Goal: Information Seeking & Learning: Learn about a topic

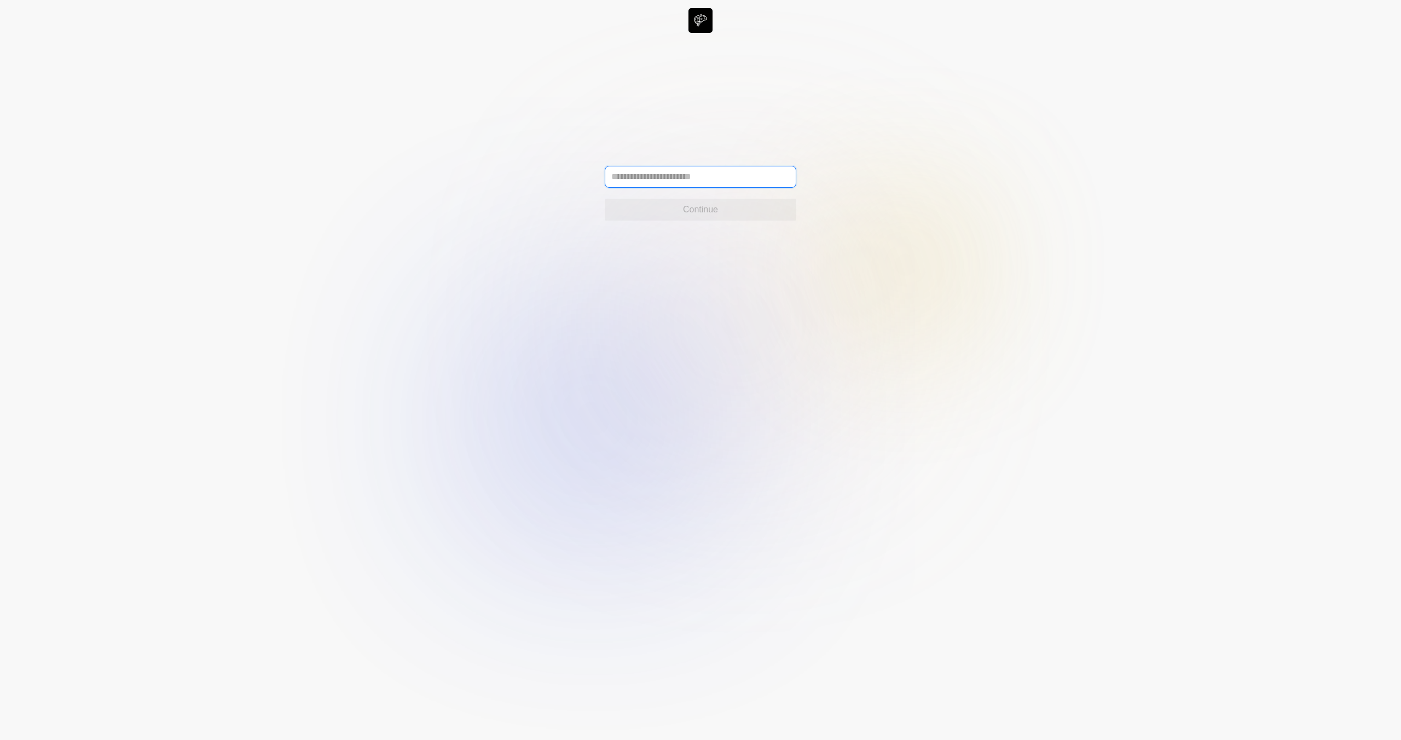
click at [645, 169] on input "text" at bounding box center [701, 177] width 192 height 22
type input "**********"
click at [624, 218] on button "Continue" at bounding box center [701, 210] width 192 height 22
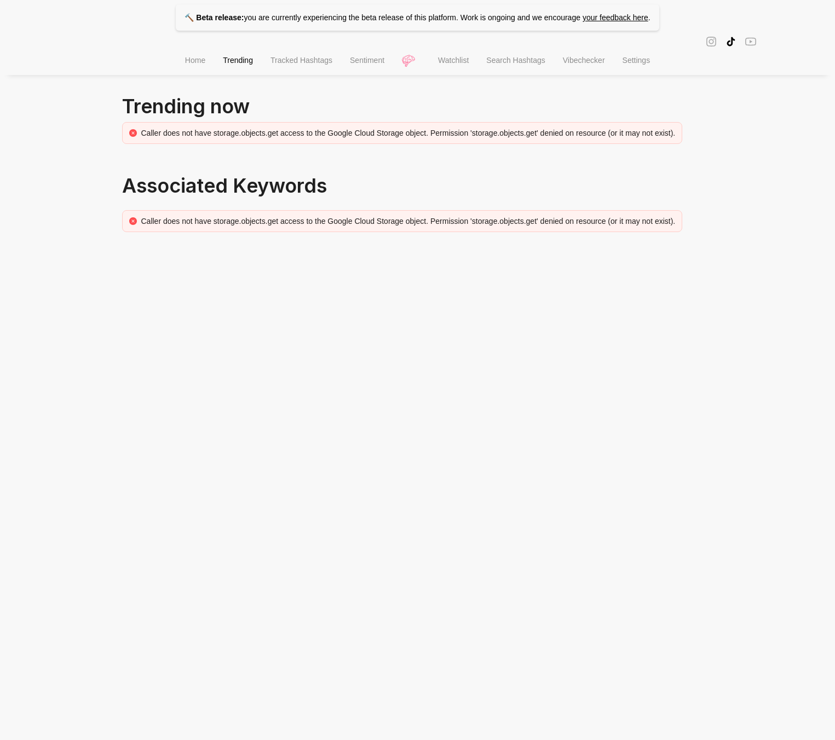
click at [294, 125] on div "Caller does not have storage.objects.get access to the Google Cloud Storage obj…" at bounding box center [402, 133] width 560 height 22
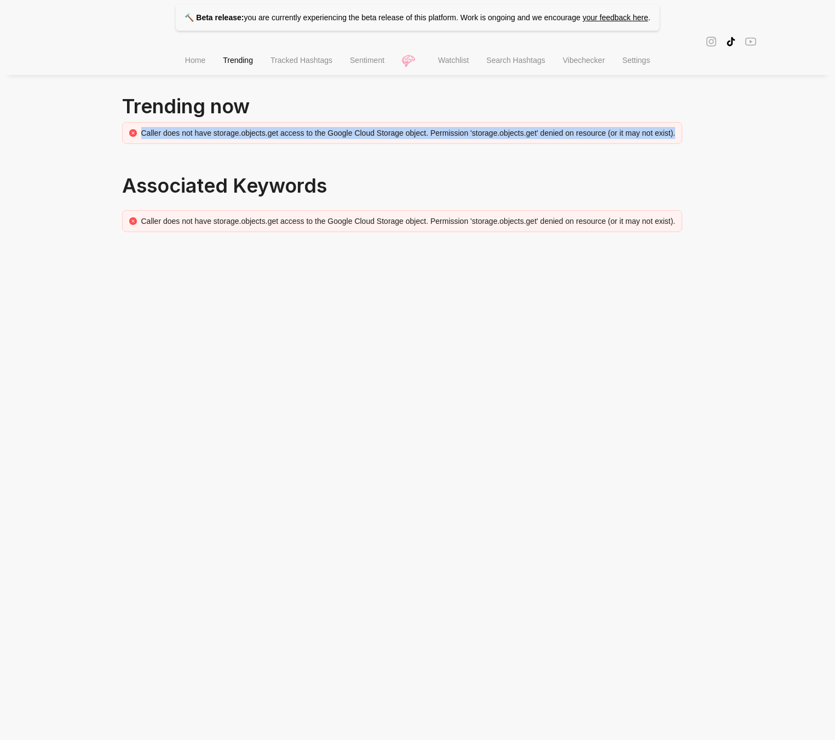
click at [294, 125] on div "Caller does not have storage.objects.get access to the Google Cloud Storage obj…" at bounding box center [402, 133] width 560 height 22
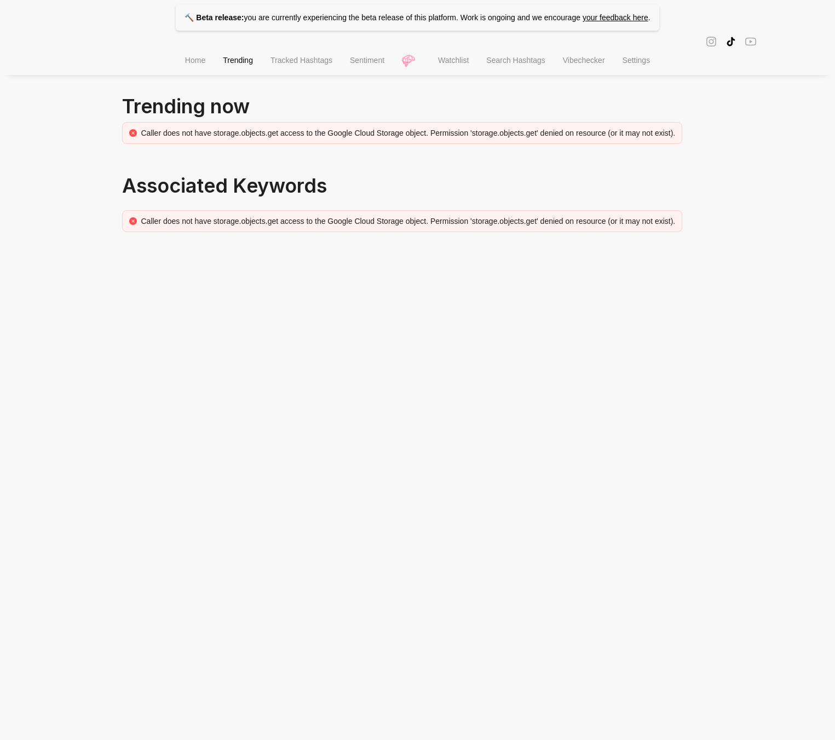
click at [305, 141] on div "Caller does not have storage.objects.get access to the Google Cloud Storage obj…" at bounding box center [402, 133] width 560 height 22
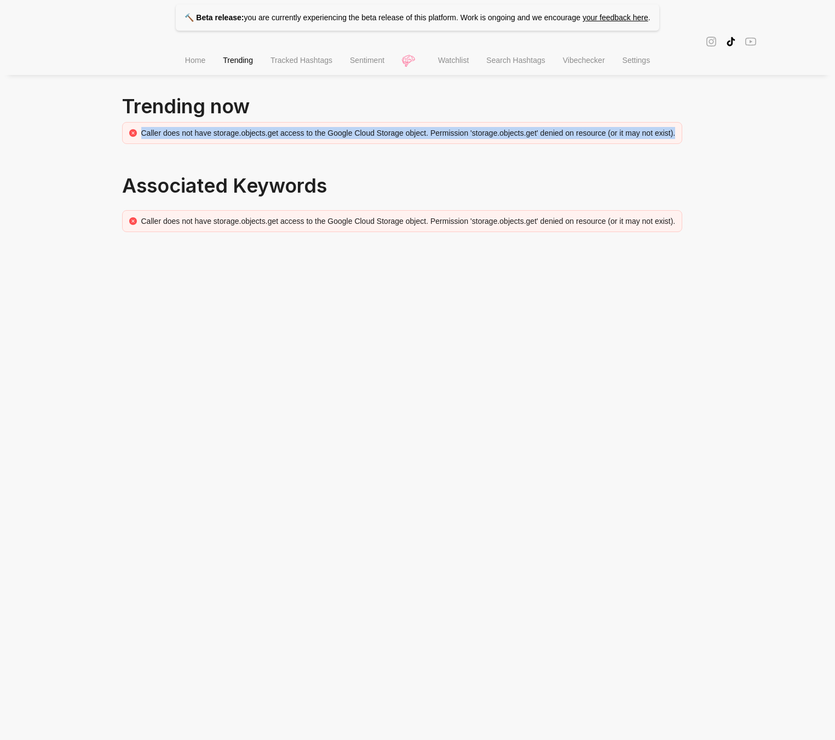
click at [305, 141] on div "Caller does not have storage.objects.get access to the Google Cloud Storage obj…" at bounding box center [402, 133] width 560 height 22
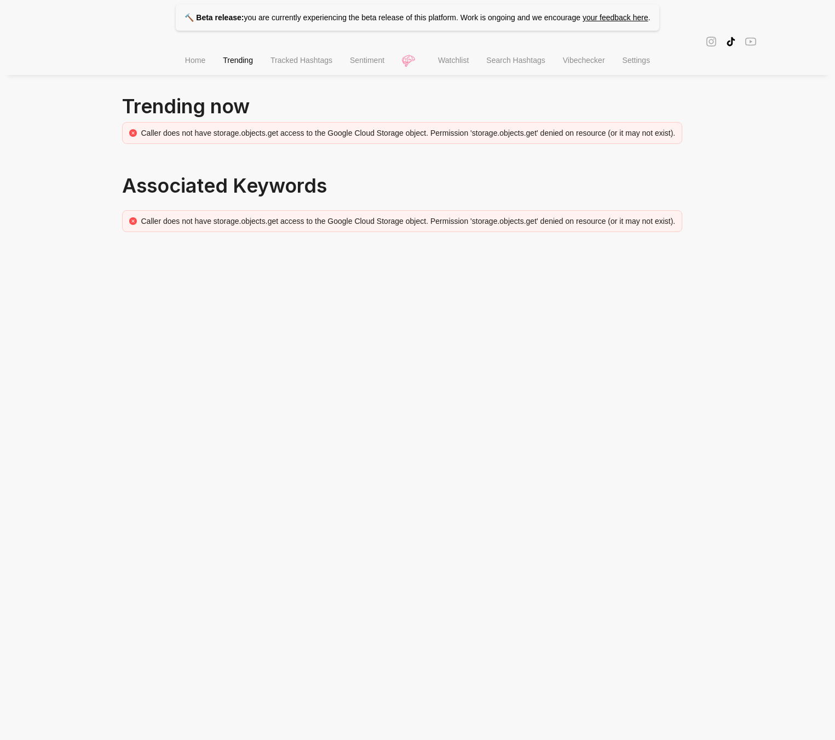
click at [190, 65] on span "Home" at bounding box center [195, 60] width 20 height 9
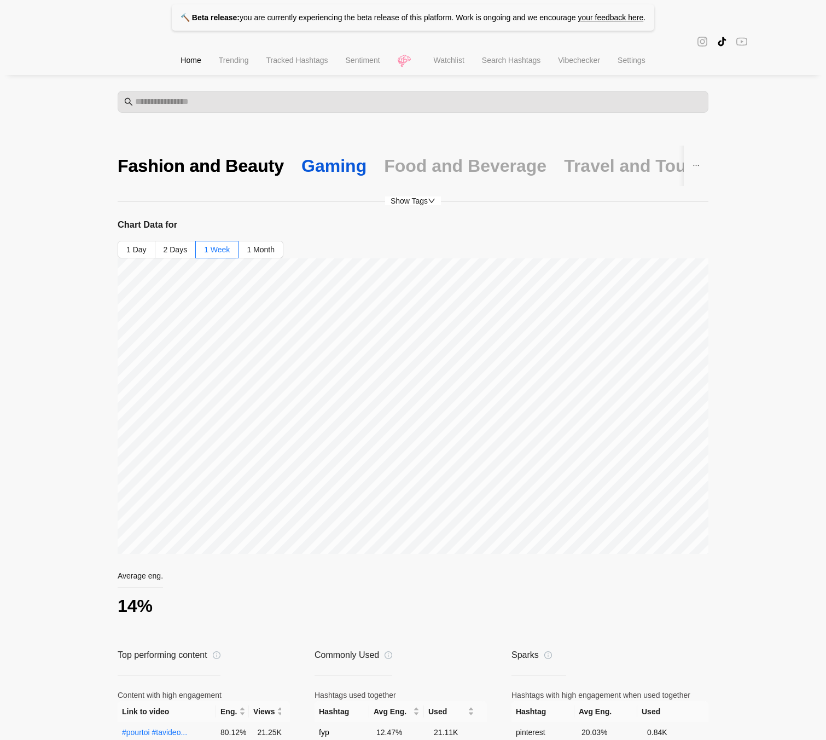
click at [302, 158] on div "Gaming" at bounding box center [334, 165] width 65 height 23
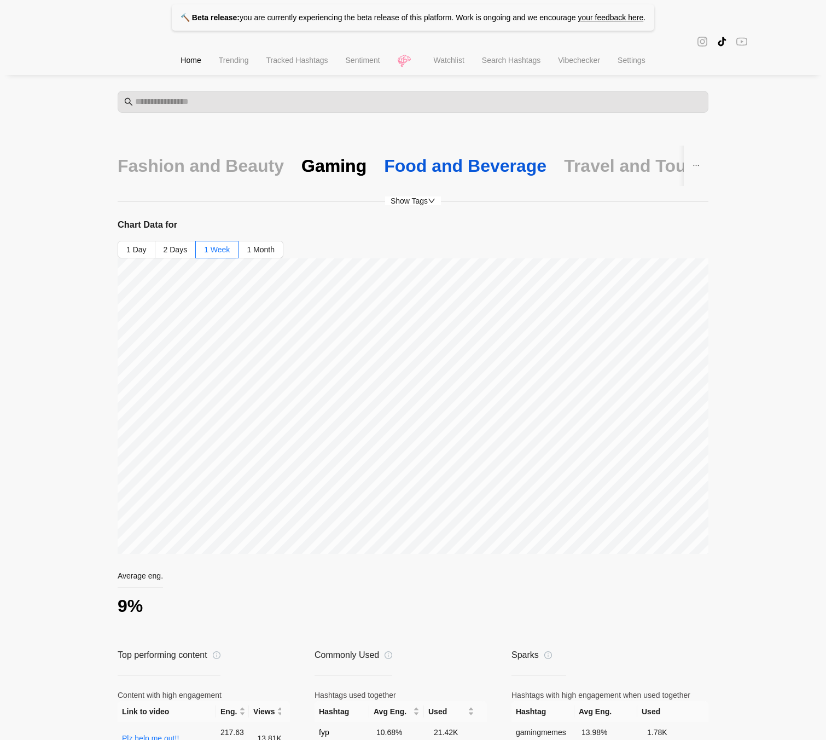
click at [449, 170] on div "Food and Beverage" at bounding box center [465, 165] width 163 height 23
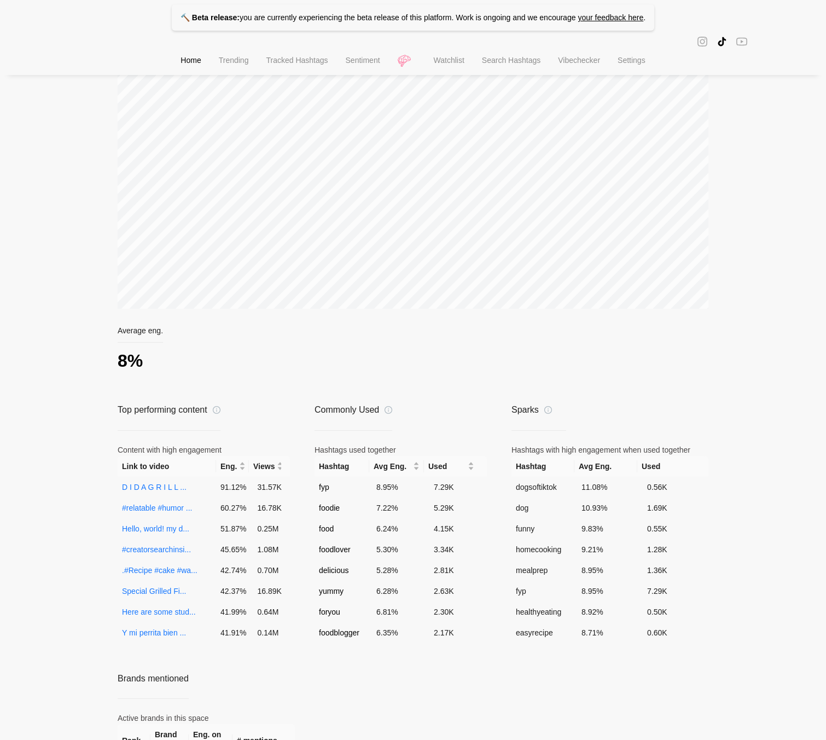
scroll to position [49, 0]
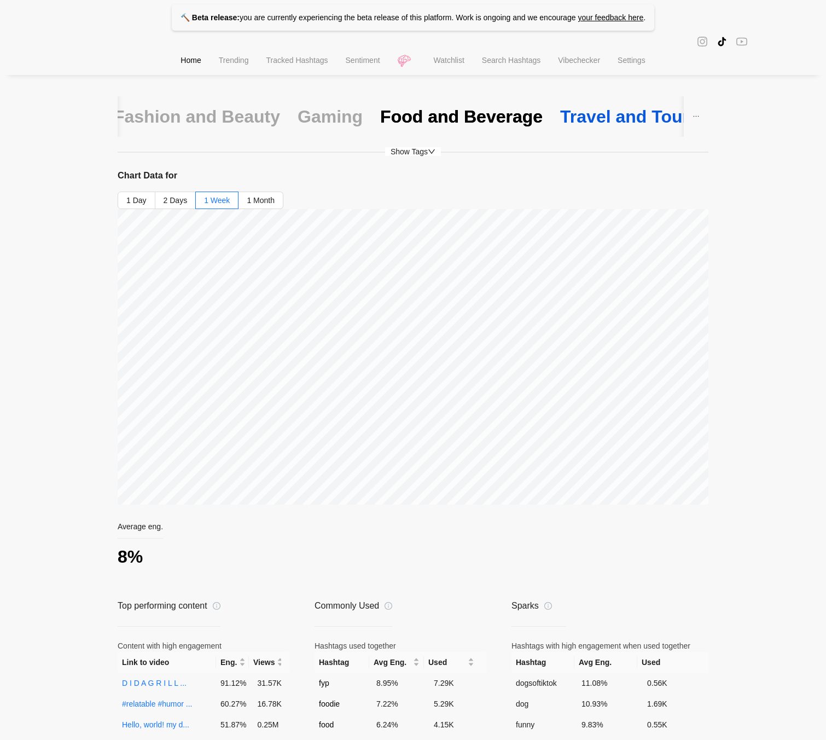
click at [560, 112] on div "Travel and Tourism" at bounding box center [639, 116] width 159 height 23
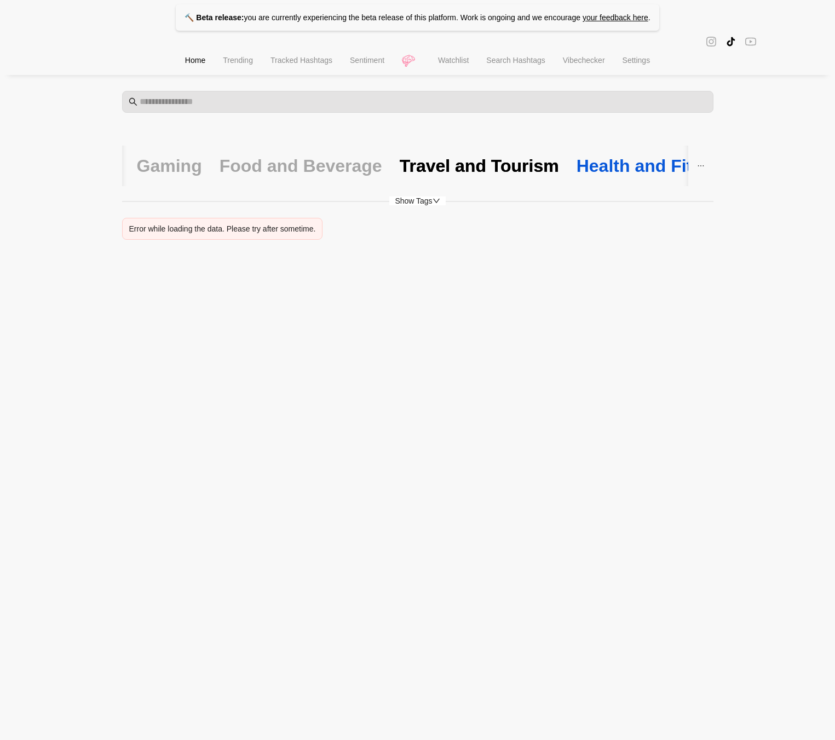
click at [589, 164] on div "Health and Fitness" at bounding box center [654, 165] width 156 height 23
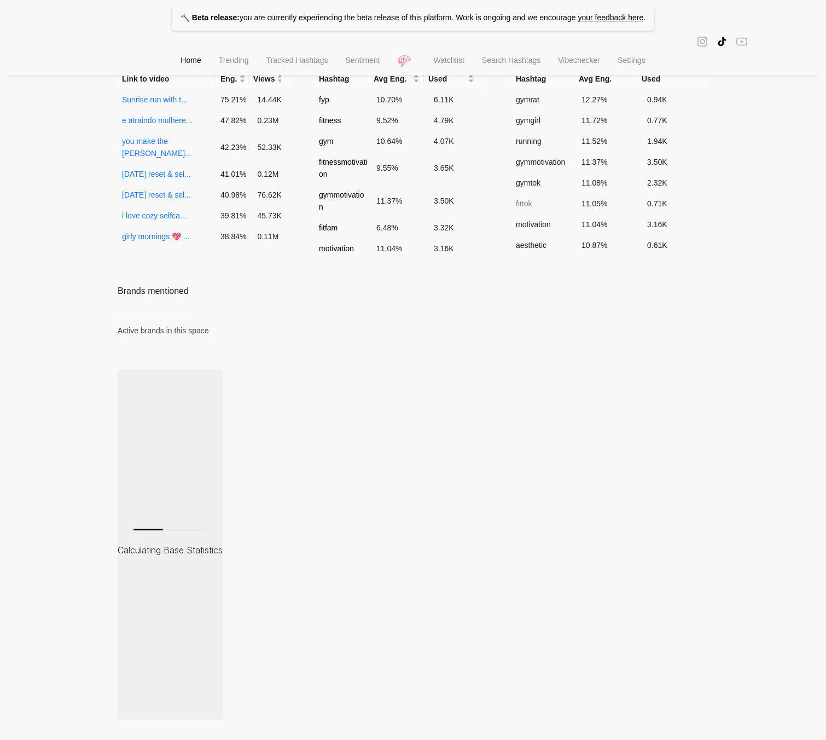
scroll to position [647, 0]
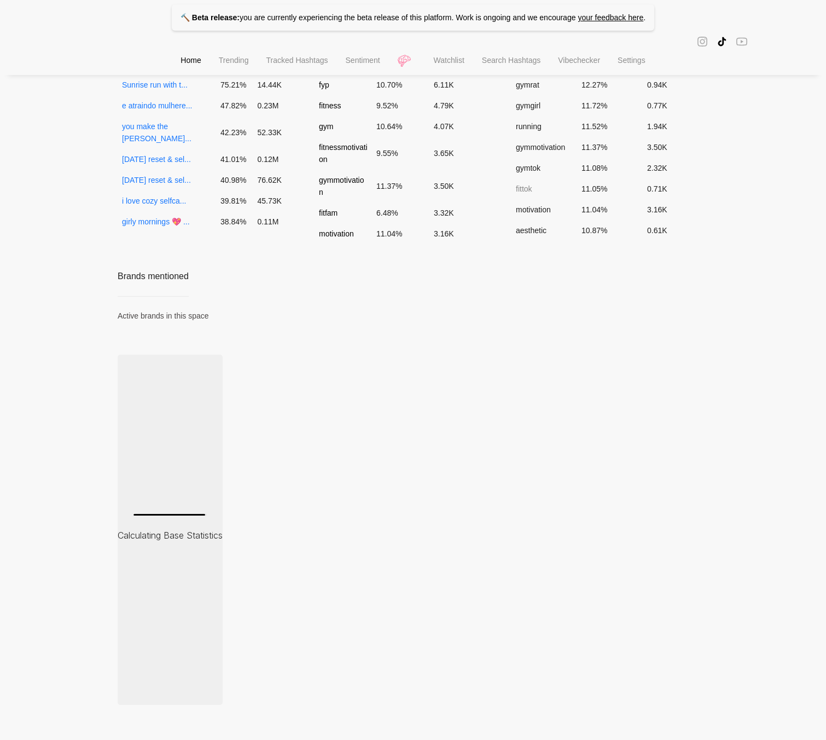
click at [146, 318] on div "Active brands in this space" at bounding box center [170, 316] width 105 height 12
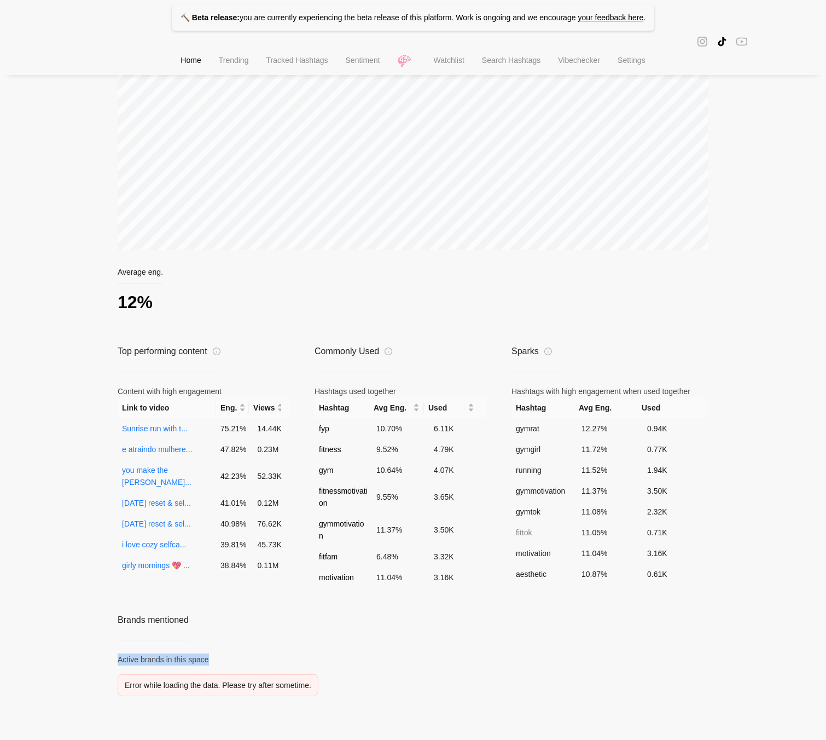
scroll to position [304, 0]
click at [509, 612] on div "Average eng. 12% Top performing content Content with high engagement Link to vi…" at bounding box center [413, 486] width 591 height 437
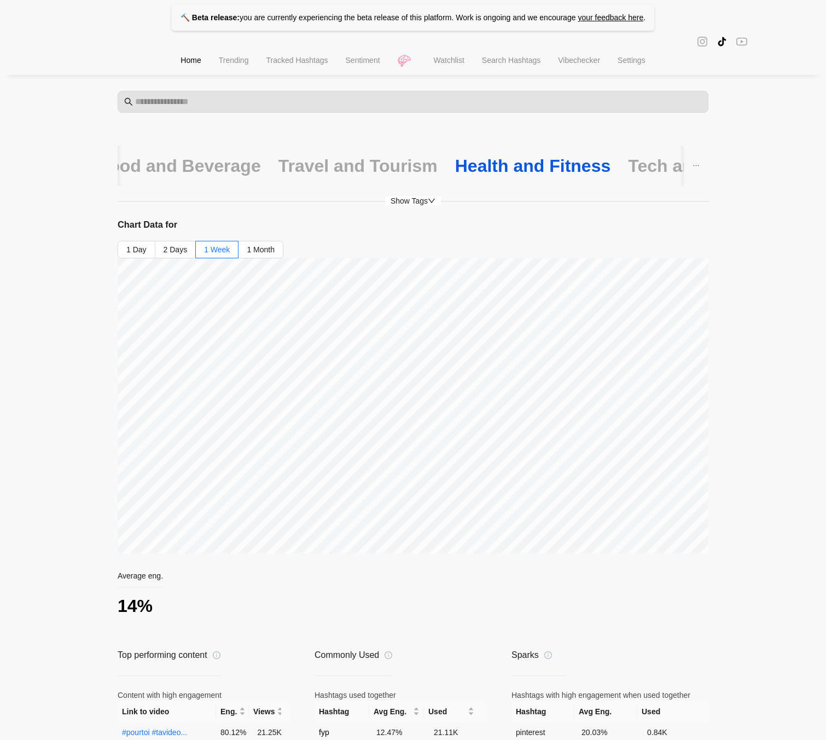
click at [526, 168] on div "Health and Fitness" at bounding box center [533, 165] width 156 height 23
click at [302, 159] on div "Gaming" at bounding box center [334, 165] width 65 height 23
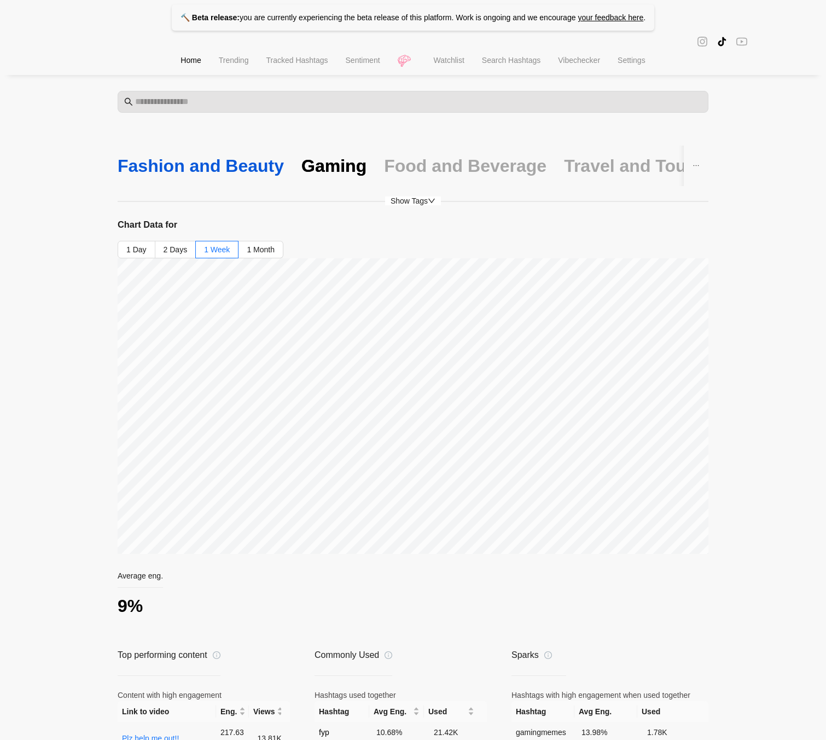
click at [152, 164] on div "Fashion and Beauty" at bounding box center [201, 165] width 166 height 23
drag, startPoint x: 308, startPoint y: 167, endPoint x: 358, endPoint y: 160, distance: 50.4
click at [308, 167] on div "Gaming" at bounding box center [334, 165] width 65 height 23
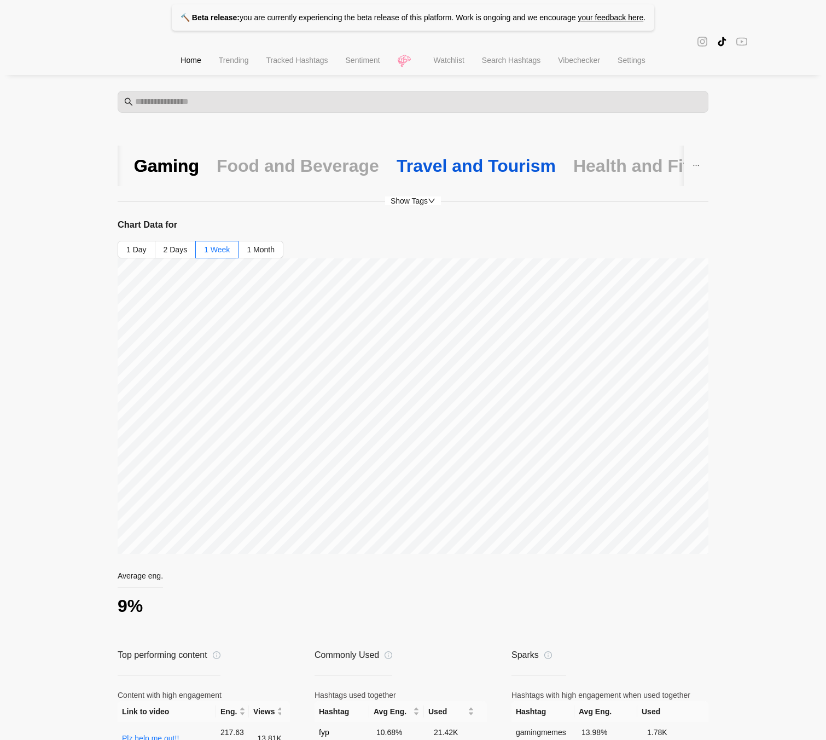
click at [452, 164] on div "Travel and Tourism" at bounding box center [476, 165] width 159 height 23
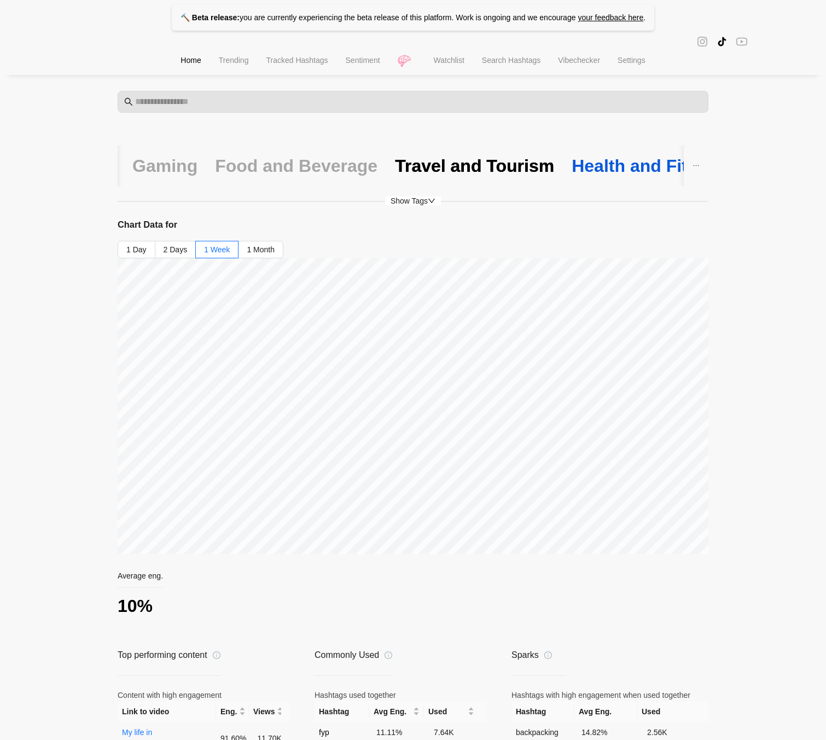
click at [589, 171] on div "Health and Fitness" at bounding box center [650, 165] width 156 height 23
click at [529, 164] on div "Tech and Gadgets" at bounding box center [589, 165] width 150 height 23
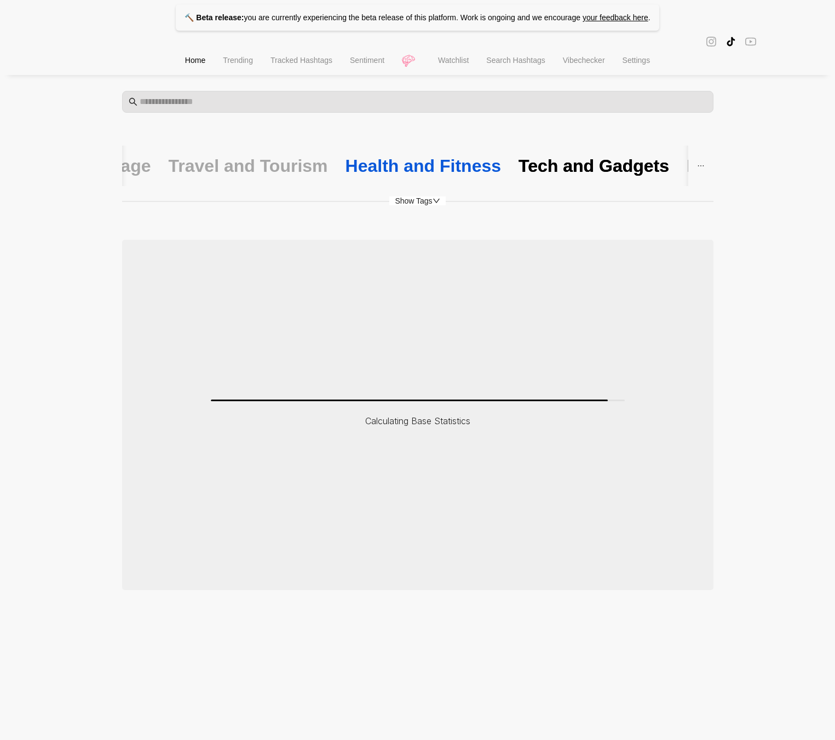
click at [357, 173] on div "Health and Fitness" at bounding box center [423, 165] width 156 height 23
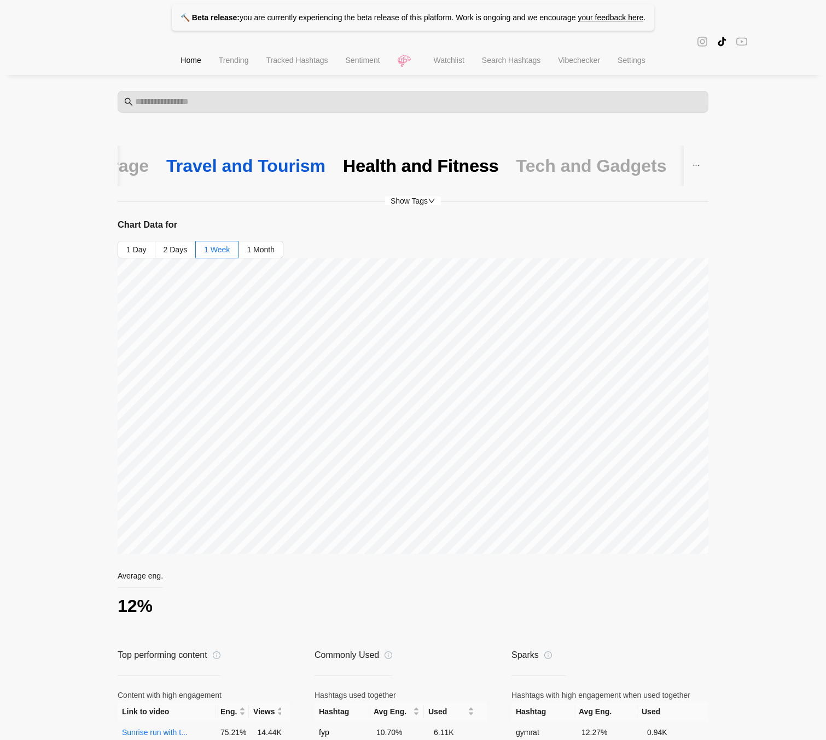
click at [244, 159] on div "Travel and Tourism" at bounding box center [245, 165] width 159 height 23
click at [230, 167] on div "Food and Beverage" at bounding box center [268, 165] width 163 height 23
drag, startPoint x: 260, startPoint y: 170, endPoint x: 251, endPoint y: 227, distance: 57.2
click at [260, 170] on div "Gaming" at bounding box center [273, 165] width 65 height 23
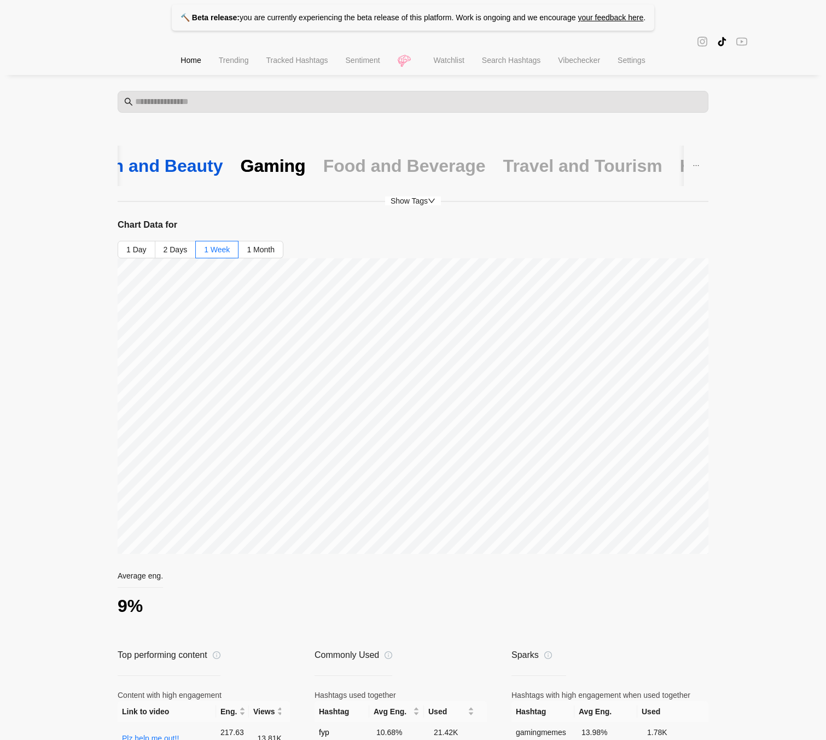
drag, startPoint x: 183, startPoint y: 161, endPoint x: 211, endPoint y: 202, distance: 49.5
click at [183, 161] on div "Fashion and Beauty" at bounding box center [139, 165] width 166 height 23
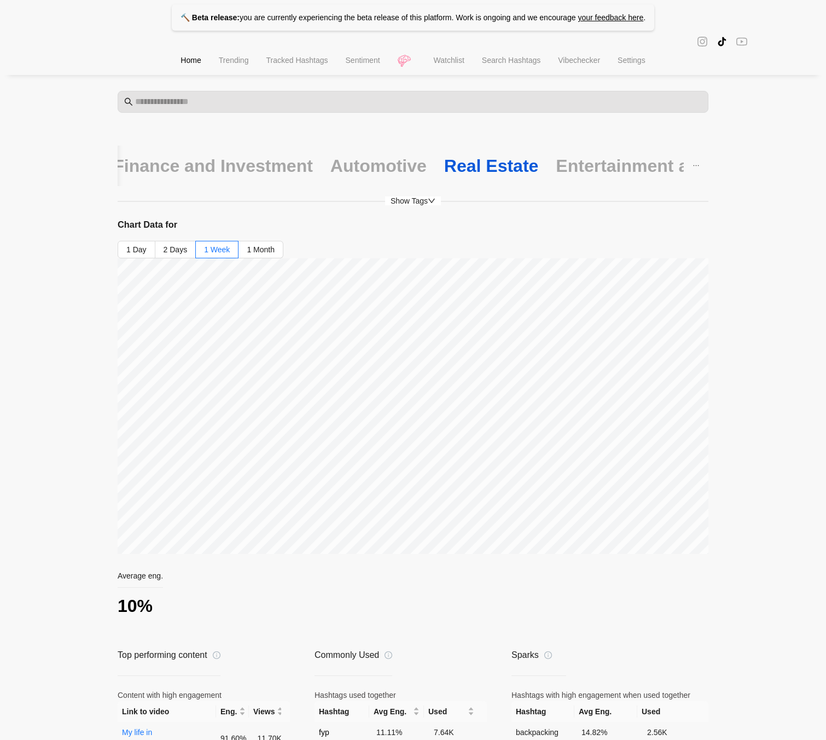
click at [444, 158] on div "Real Estate" at bounding box center [491, 165] width 95 height 23
click at [556, 175] on div "Entertainment and Media" at bounding box center [660, 165] width 209 height 23
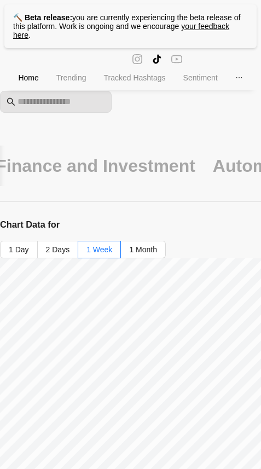
click at [70, 84] on li "Trending" at bounding box center [72, 77] width 48 height 25
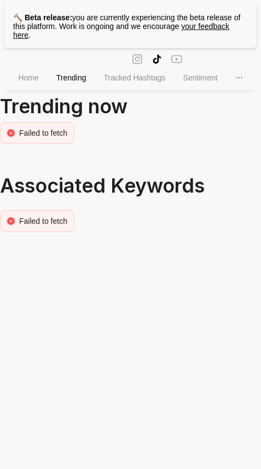
click at [36, 82] on span "Home" at bounding box center [28, 77] width 20 height 9
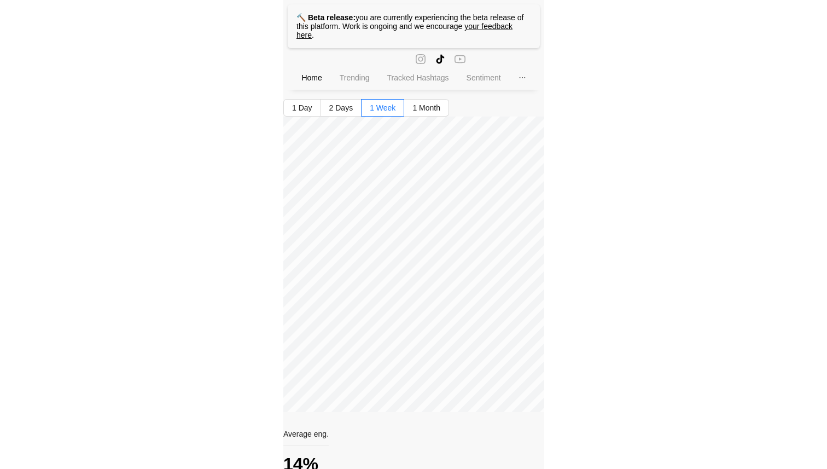
scroll to position [163, 0]
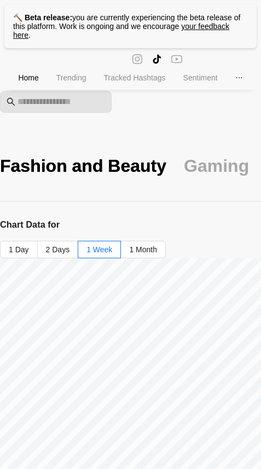
click at [62, 80] on span "Trending" at bounding box center [71, 77] width 30 height 9
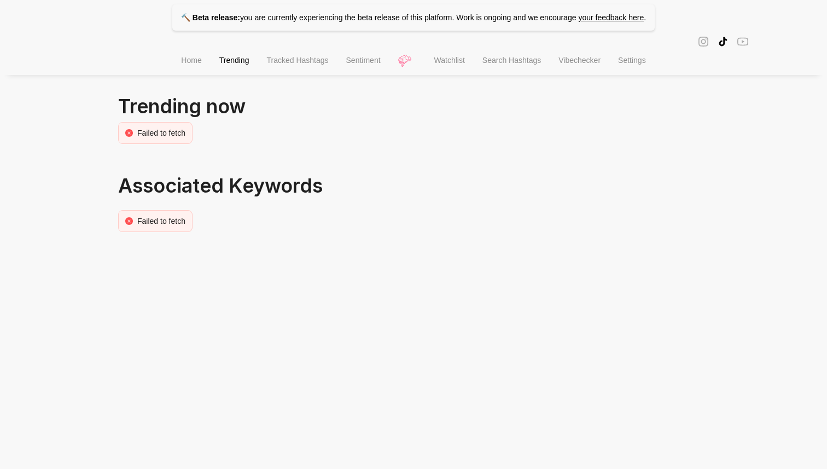
click at [161, 135] on div "Failed to fetch" at bounding box center [161, 133] width 48 height 12
click at [130, 136] on icon "close-circle" at bounding box center [129, 133] width 8 height 8
drag, startPoint x: 130, startPoint y: 136, endPoint x: 231, endPoint y: 136, distance: 101.2
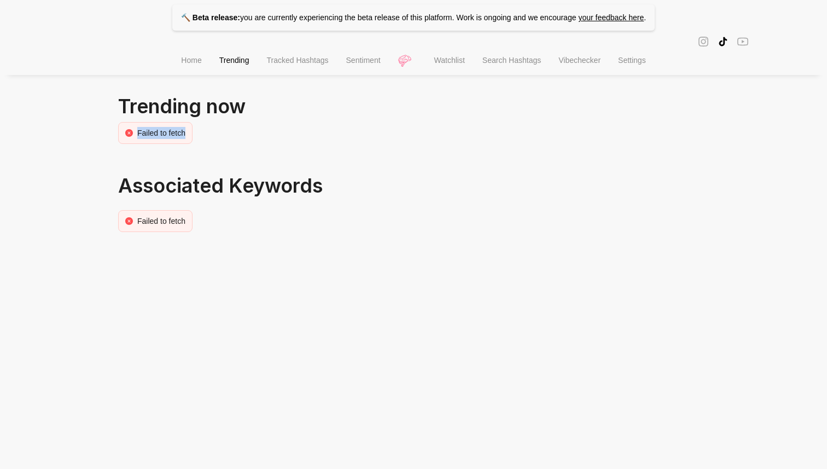
click at [231, 136] on div "Failed to fetch" at bounding box center [413, 133] width 591 height 22
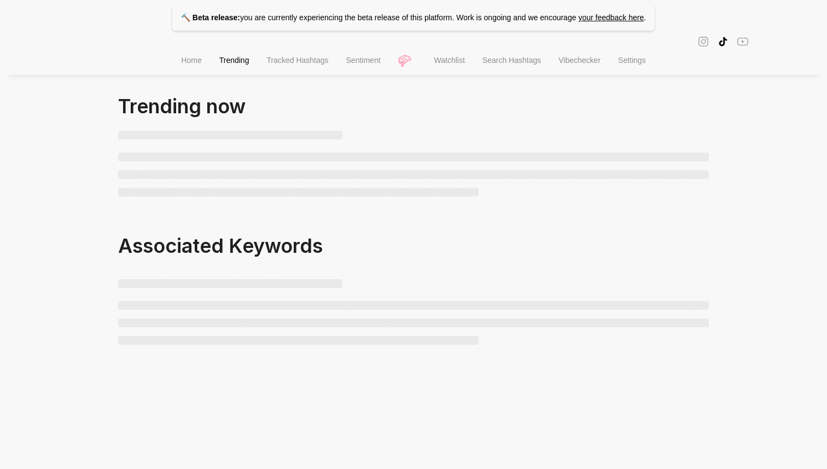
click at [182, 65] on span "Home" at bounding box center [191, 60] width 20 height 9
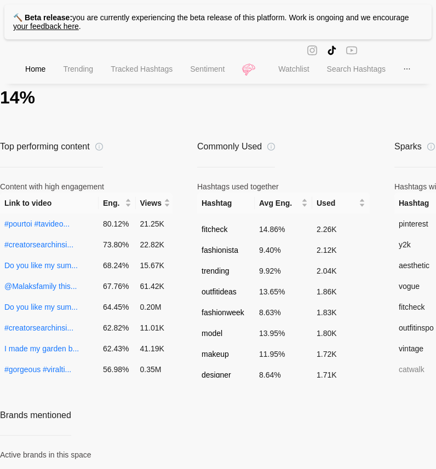
scroll to position [575, 0]
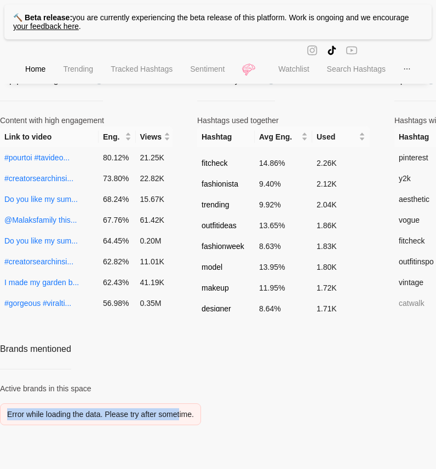
drag, startPoint x: 7, startPoint y: 417, endPoint x: 187, endPoint y: 414, distance: 180.1
click at [187, 414] on div "Error while loading the data. Please try after sometime." at bounding box center [100, 414] width 201 height 22
click at [187, 414] on div "Error while loading the data. Please try after sometime." at bounding box center [100, 414] width 187 height 12
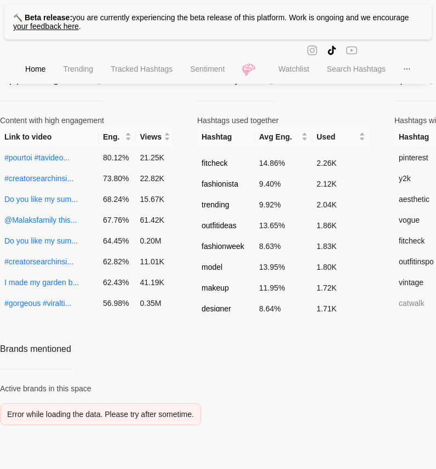
click at [127, 409] on div "Error while loading the data. Please try after sometime." at bounding box center [100, 414] width 187 height 12
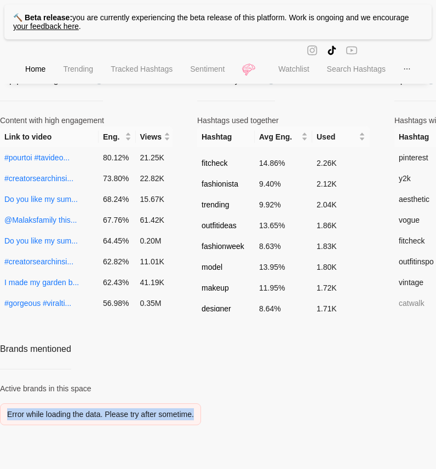
click at [127, 409] on div "Error while loading the data. Please try after sometime." at bounding box center [100, 414] width 187 height 12
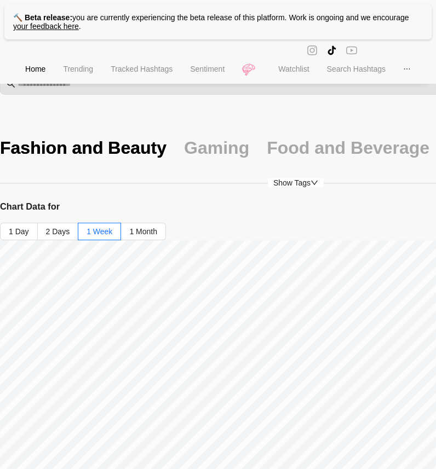
scroll to position [22, 0]
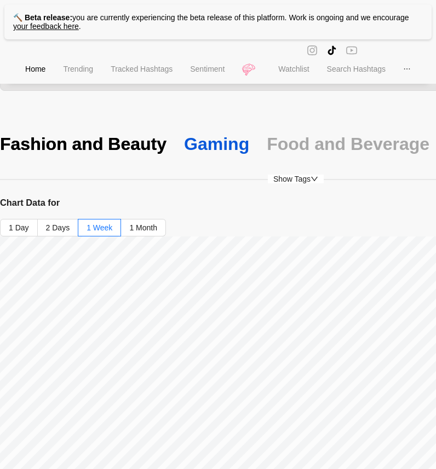
click at [194, 148] on div "Gaming" at bounding box center [216, 143] width 65 height 23
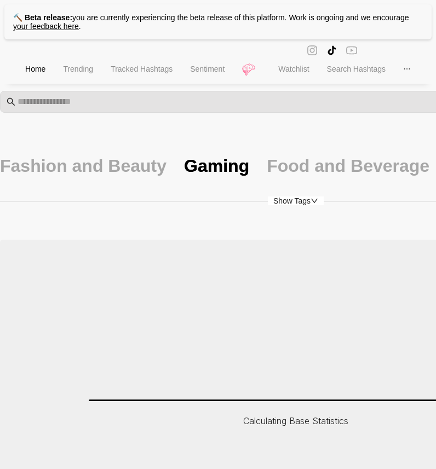
scroll to position [7, 0]
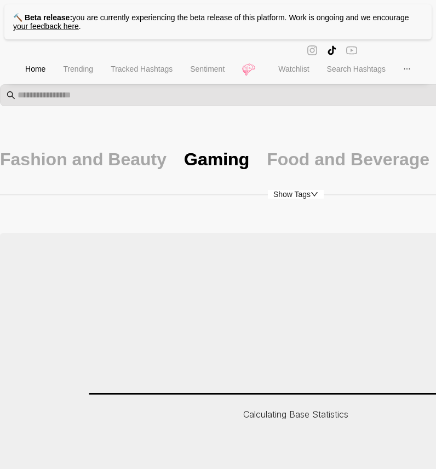
click at [308, 200] on div "Show Tags Calculating Base Statistics" at bounding box center [295, 385] width 591 height 395
click at [313, 195] on icon "down" at bounding box center [314, 194] width 8 height 8
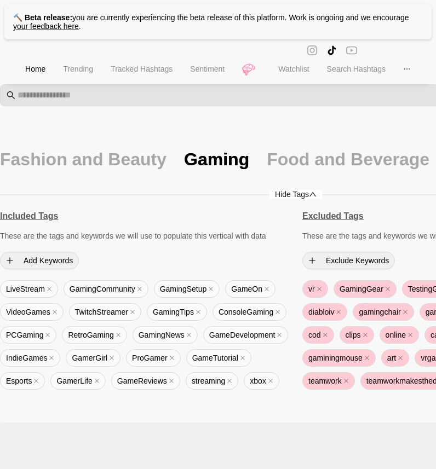
click at [313, 195] on icon "up" at bounding box center [313, 194] width 8 height 8
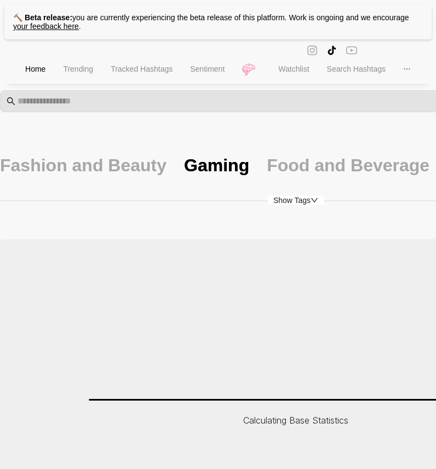
scroll to position [0, 0]
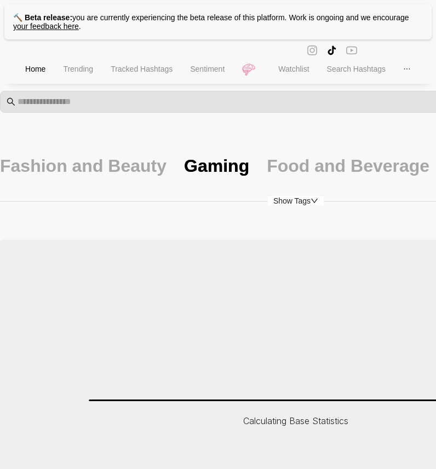
click at [313, 201] on icon "down" at bounding box center [314, 201] width 8 height 8
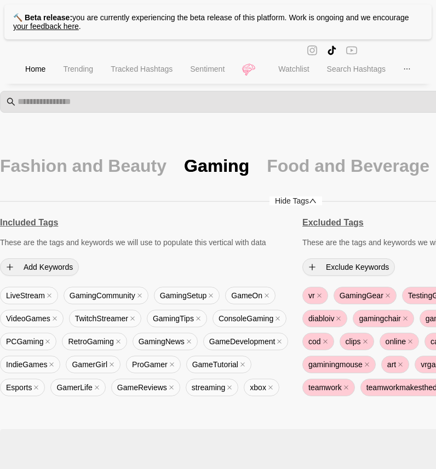
click at [313, 201] on icon "up" at bounding box center [313, 201] width 8 height 8
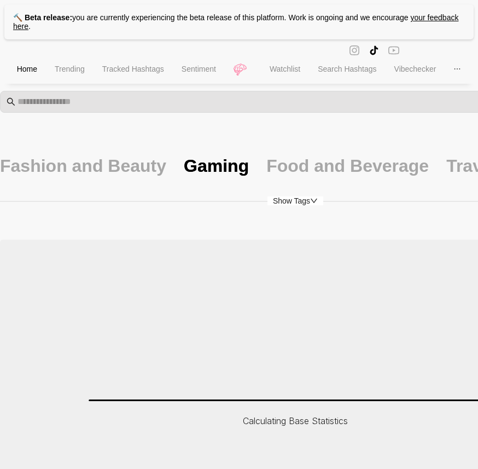
click at [308, 204] on span "Show Tags" at bounding box center [296, 200] width 56 height 9
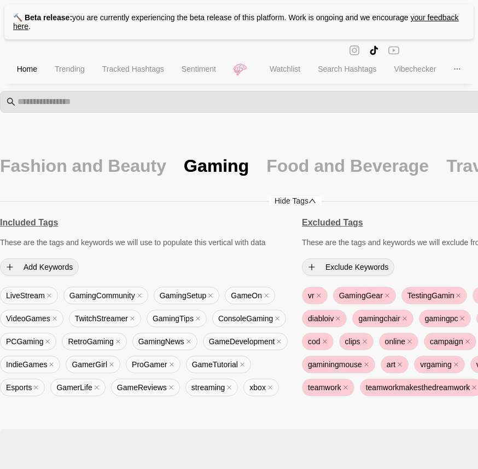
click at [316, 200] on icon "up" at bounding box center [313, 201] width 8 height 8
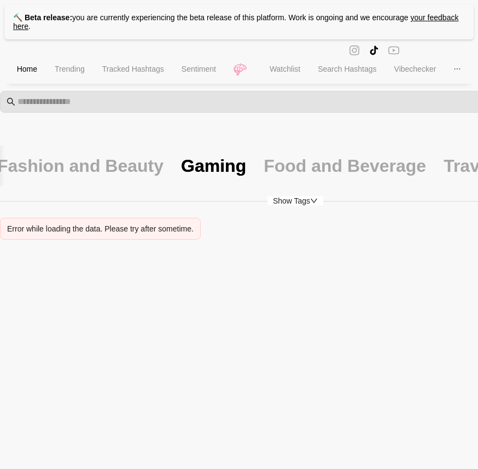
click at [318, 254] on div "🔨 Beta release: you are currently experiencing the beta release of this platfor…" at bounding box center [239, 141] width 478 height 283
click at [293, 192] on div "Fashion and Beauty Gaming Food and Beverage Travel and Tourism Health and Fitne…" at bounding box center [295, 197] width 591 height 103
click at [313, 202] on icon "down" at bounding box center [314, 201] width 8 height 8
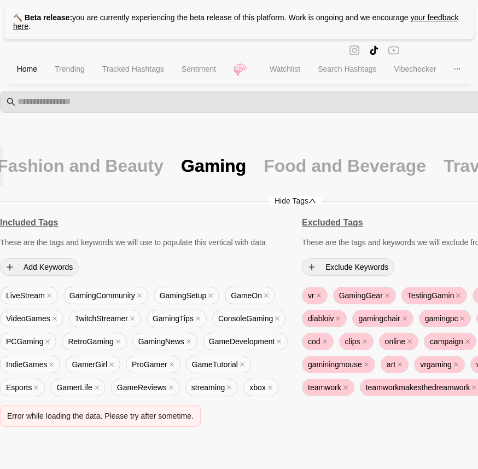
click at [313, 202] on icon "up" at bounding box center [313, 201] width 8 height 8
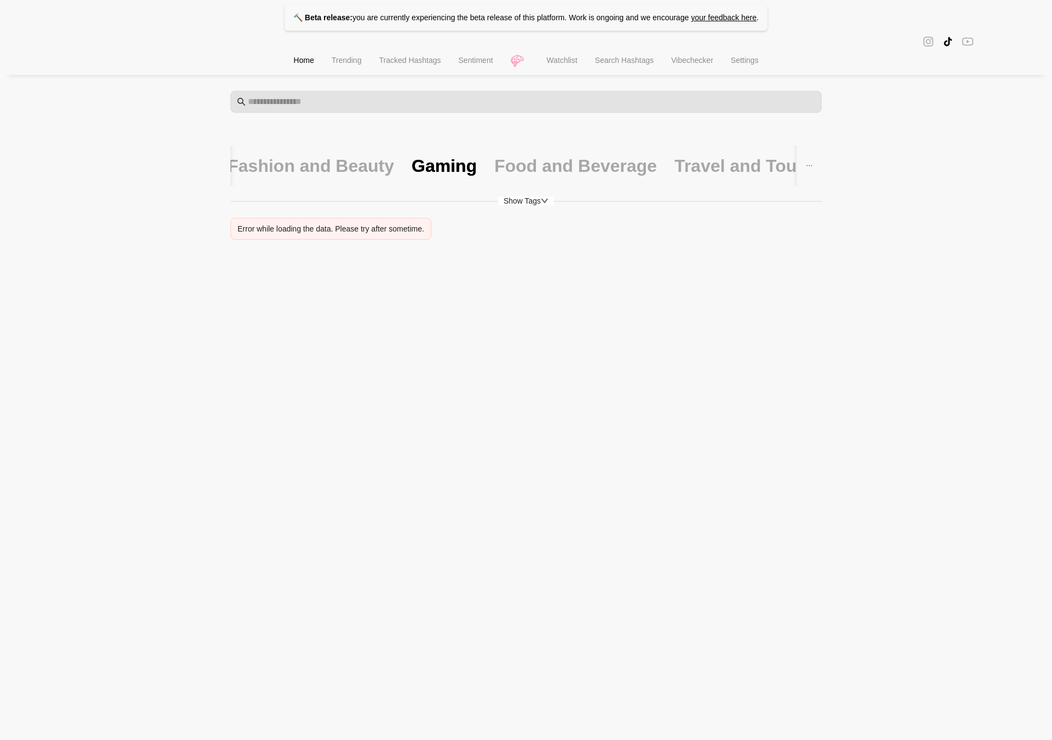
click at [335, 69] on li "Trending" at bounding box center [347, 62] width 48 height 28
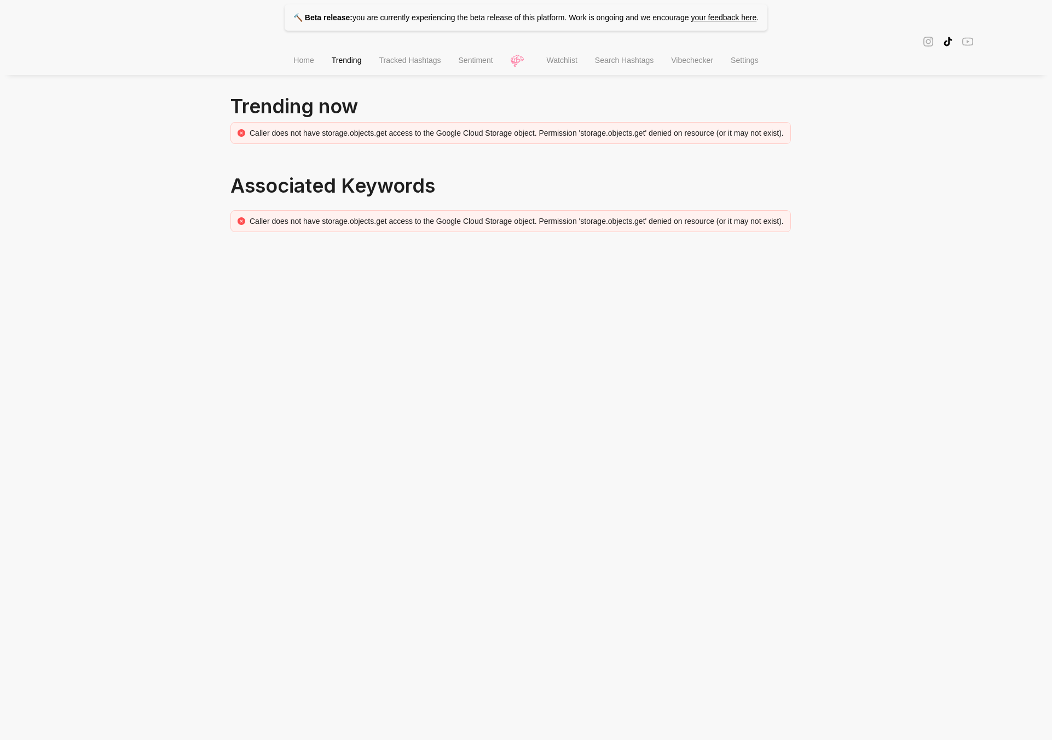
click at [435, 136] on div "Caller does not have storage.objects.get access to the Google Cloud Storage obj…" at bounding box center [517, 133] width 534 height 12
drag, startPoint x: 600, startPoint y: 135, endPoint x: 827, endPoint y: 74, distance: 234.6
click at [435, 125] on div "Caller does not have storage.objects.get access to the Google Cloud Storage obj…" at bounding box center [510, 133] width 560 height 22
